Goal: Navigation & Orientation: Find specific page/section

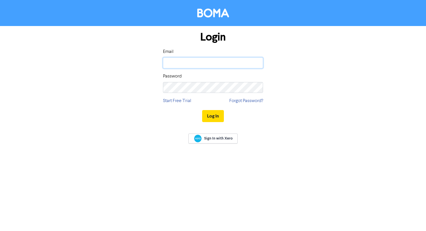
click at [213, 64] on input "email" at bounding box center [213, 63] width 100 height 11
click at [210, 59] on input "email" at bounding box center [213, 63] width 100 height 11
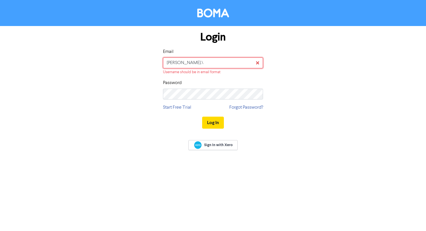
click at [210, 59] on input "[PERSON_NAME].\" at bounding box center [213, 63] width 100 height 11
type input "[PERSON_NAME][EMAIL_ADDRESS][PERSON_NAME][DOMAIN_NAME]"
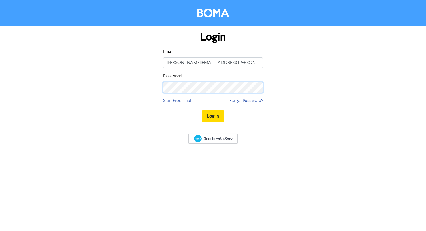
click at [202, 110] on button "Log In" at bounding box center [213, 116] width 22 height 12
drag, startPoint x: 114, startPoint y: 125, endPoint x: 154, endPoint y: 124, distance: 40.1
click at [114, 125] on div "Login Email [PERSON_NAME][EMAIL_ADDRESS][PERSON_NAME][DOMAIN_NAME] Password Sta…" at bounding box center [213, 77] width 326 height 102
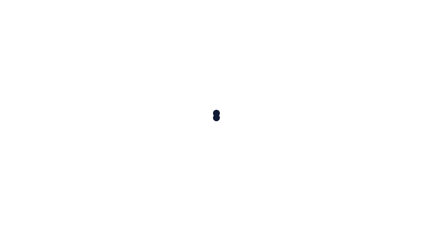
click at [221, 117] on div at bounding box center [213, 115] width 426 height 231
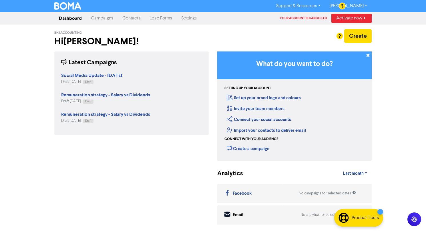
click at [335, 18] on link "Activate now" at bounding box center [352, 18] width 40 height 9
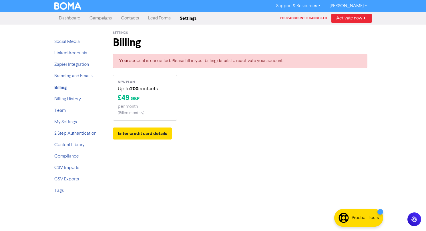
drag, startPoint x: 217, startPoint y: 119, endPoint x: 209, endPoint y: 120, distance: 8.1
click at [209, 120] on div "NEW PLAN Up to 200 contacts £ 49 GBP per month ( Billed monthly )" at bounding box center [240, 98] width 263 height 46
click at [132, 19] on link "Contacts" at bounding box center [129, 18] width 27 height 11
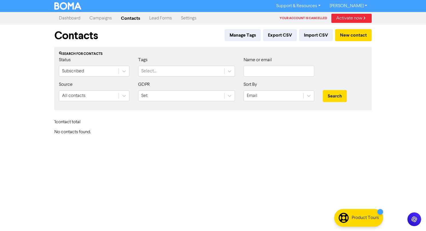
click at [107, 20] on link "Campaigns" at bounding box center [100, 18] width 31 height 11
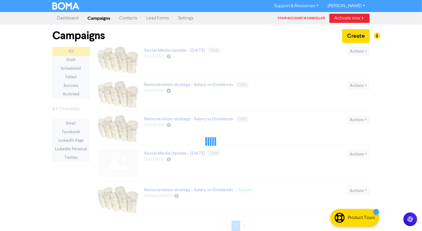
click at [130, 19] on link "Contacts" at bounding box center [128, 18] width 27 height 11
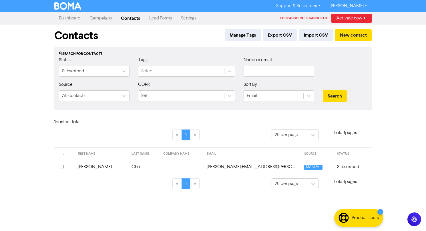
click at [341, 19] on link "Activate now" at bounding box center [352, 18] width 40 height 9
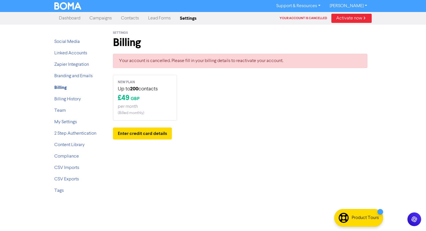
click at [149, 90] on p "Up to 200 contacts" at bounding box center [145, 89] width 54 height 8
drag, startPoint x: 149, startPoint y: 90, endPoint x: 145, endPoint y: 74, distance: 16.2
click at [149, 90] on p "Up to 200 contacts" at bounding box center [145, 89] width 54 height 8
click at [127, 16] on link "Contacts" at bounding box center [129, 18] width 27 height 11
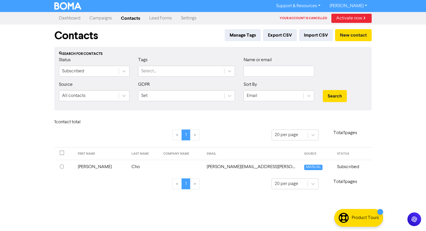
click at [104, 20] on link "Campaigns" at bounding box center [100, 18] width 31 height 11
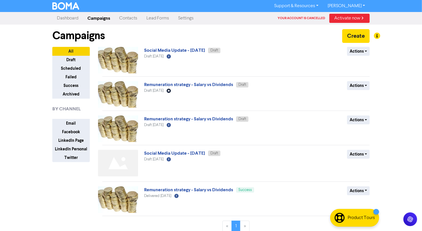
click at [69, 21] on link "Dashboard" at bounding box center [67, 18] width 31 height 11
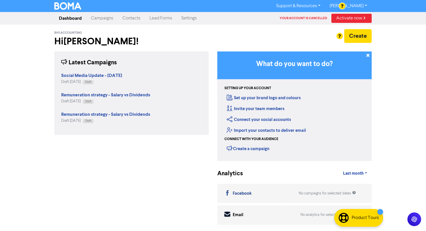
click at [100, 16] on link "Campaigns" at bounding box center [101, 18] width 31 height 11
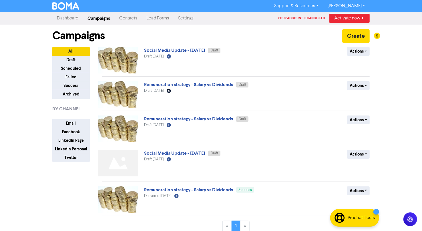
click at [69, 17] on link "Dashboard" at bounding box center [67, 18] width 31 height 11
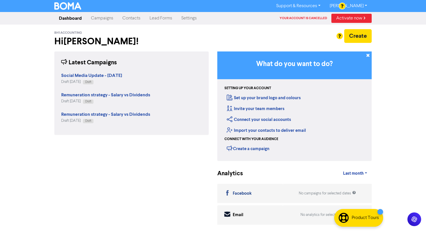
click at [98, 17] on link "Campaigns" at bounding box center [101, 18] width 31 height 11
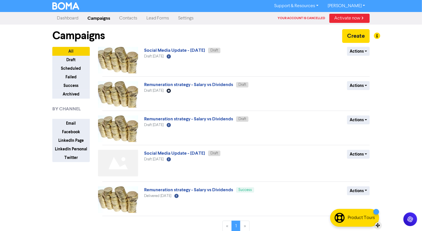
click at [343, 217] on div at bounding box center [340, 218] width 10 height 10
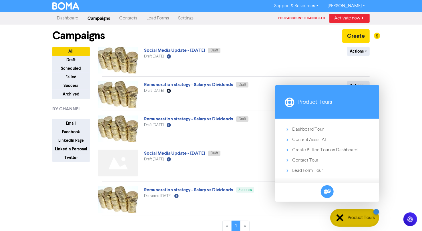
click at [131, 19] on link "Contacts" at bounding box center [128, 18] width 27 height 11
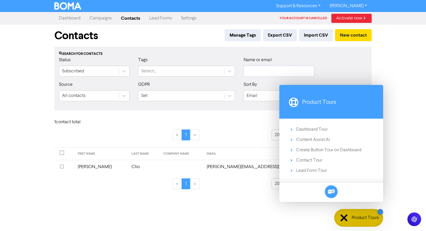
click at [191, 40] on div "Contacts Manage Tags Export CSV Import CSV New contact" at bounding box center [213, 36] width 318 height 22
click at [417, 89] on div "Support & Resources Video Tutorials FAQ & Guides Marketing Education [PERSON_NA…" at bounding box center [213, 115] width 426 height 231
click at [336, 196] on div "Send Feedback Send Feedback" at bounding box center [331, 191] width 13 height 13
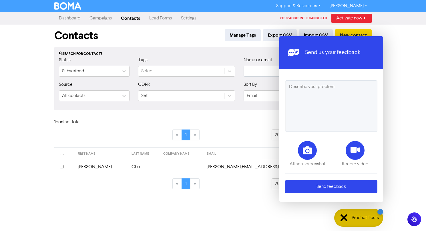
click at [360, 202] on div "Send us your feedback × Attach screenshot Record video Send feedback" at bounding box center [332, 119] width 104 height 166
